Goal: Information Seeking & Learning: Learn about a topic

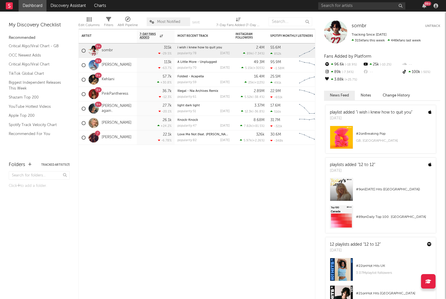
click at [316, 77] on icon "Chart title" at bounding box center [319, 76] width 6 height 6
click at [107, 80] on link "Kehlani" at bounding box center [108, 79] width 13 height 5
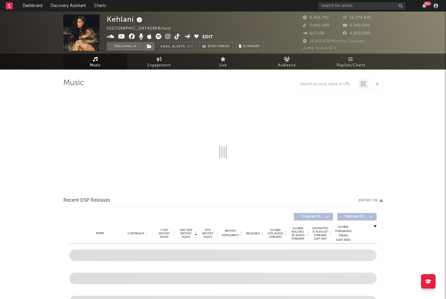
select select "6m"
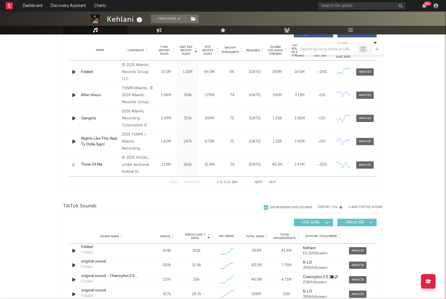
scroll to position [153, 0]
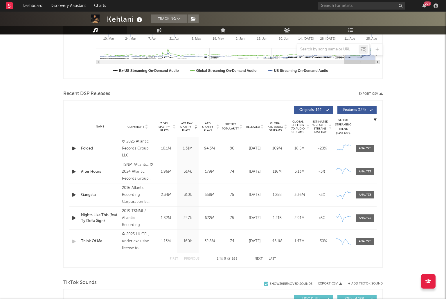
click at [89, 150] on div "Folded" at bounding box center [100, 149] width 38 height 6
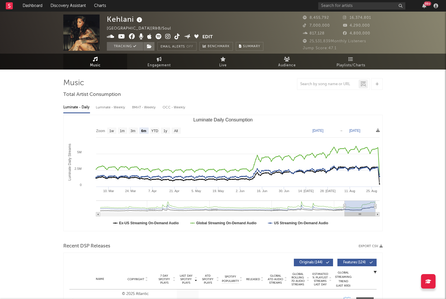
scroll to position [2, 0]
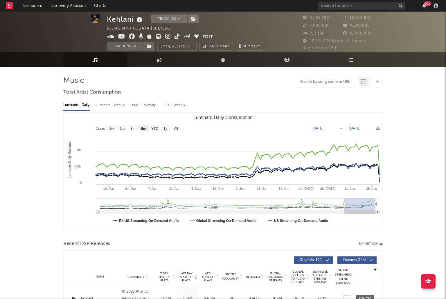
click at [318, 83] on input "text" at bounding box center [327, 82] width 61 height 5
type input "folded"
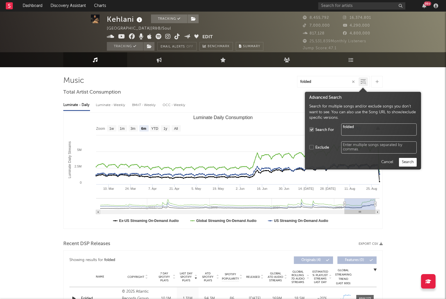
click at [362, 84] on icon at bounding box center [363, 82] width 3 height 3
click at [334, 82] on input "folded" at bounding box center [327, 82] width 61 height 5
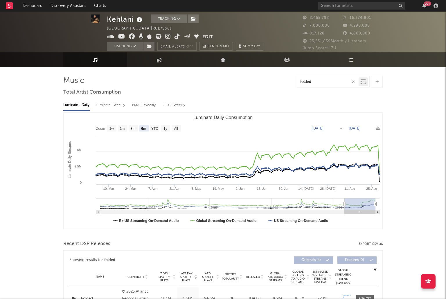
click at [334, 82] on input "folded" at bounding box center [327, 82] width 61 height 5
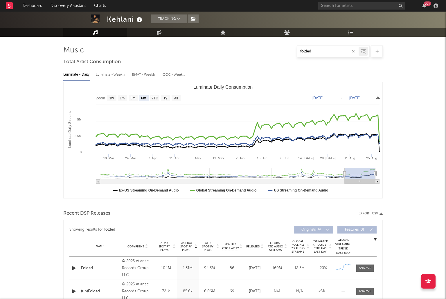
scroll to position [0, 0]
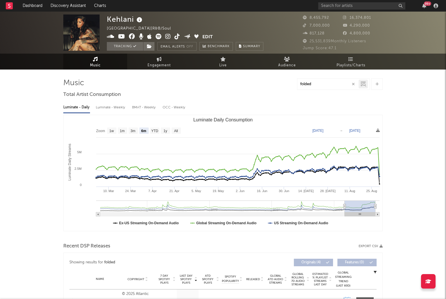
click at [167, 106] on div "OCC - Weekly" at bounding box center [173, 108] width 23 height 10
select select "6m"
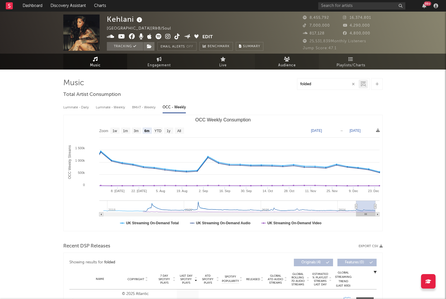
click at [297, 59] on link "Audience" at bounding box center [287, 62] width 64 height 16
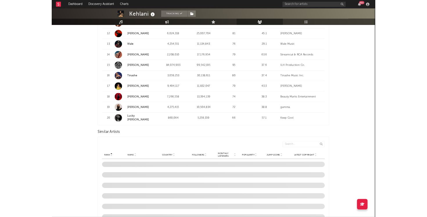
scroll to position [558, 0]
